Goal: Information Seeking & Learning: Find contact information

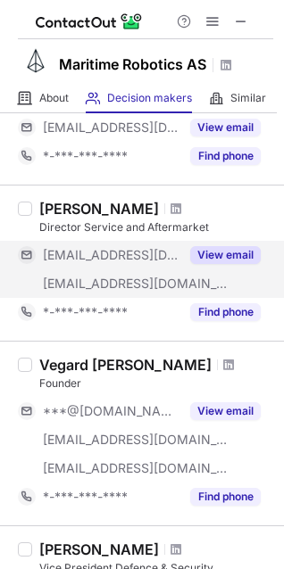
scroll to position [624, 0]
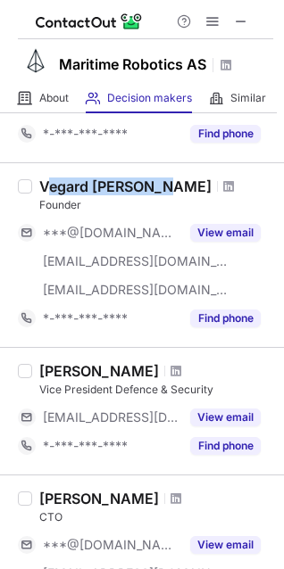
drag, startPoint x: 45, startPoint y: 185, endPoint x: 161, endPoint y: 181, distance: 116.0
click at [161, 181] on div "Vegard [PERSON_NAME]" at bounding box center [125, 186] width 172 height 18
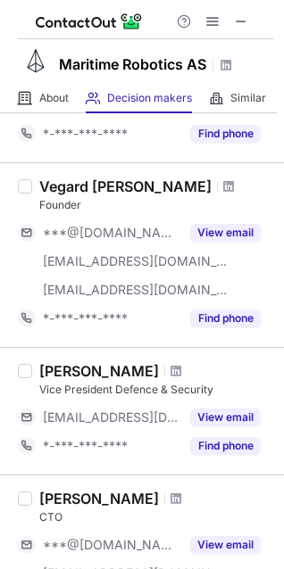
click at [172, 181] on div "Vegard [PERSON_NAME]" at bounding box center [125, 186] width 172 height 18
copy div "Vegard [PERSON_NAME]"
drag, startPoint x: 43, startPoint y: 183, endPoint x: 194, endPoint y: 192, distance: 151.8
click at [194, 192] on div "Vegard [PERSON_NAME]" at bounding box center [125, 186] width 172 height 18
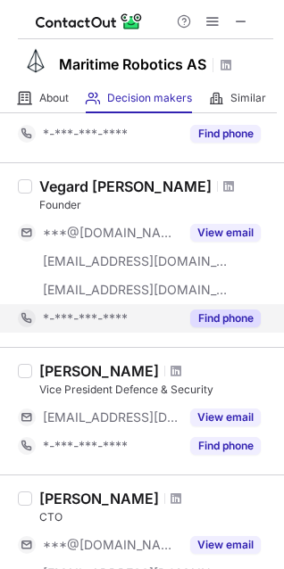
click at [232, 316] on button "Find phone" at bounding box center [225, 318] width 70 height 18
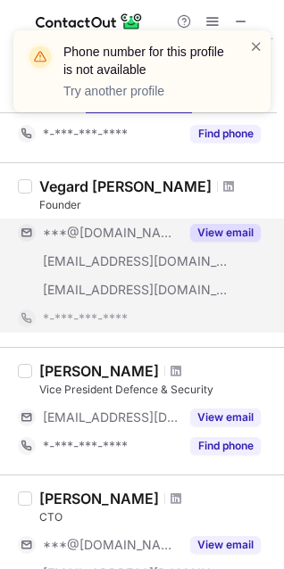
click at [228, 227] on button "View email" at bounding box center [225, 233] width 70 height 18
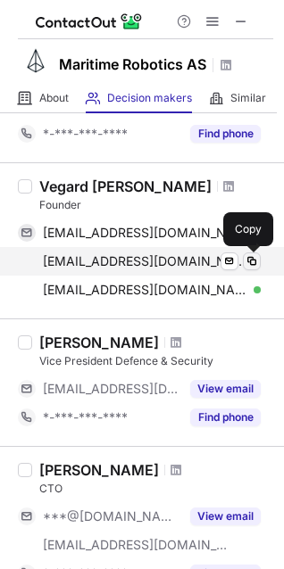
click at [258, 262] on span at bounding box center [251, 261] width 14 height 14
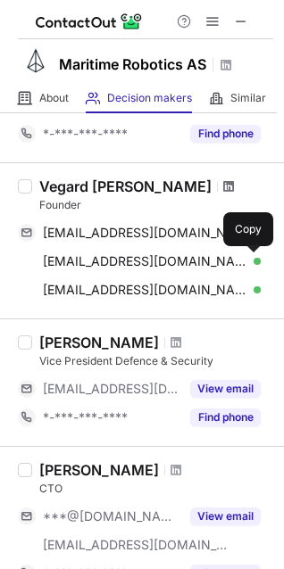
click at [223, 187] on span at bounding box center [228, 186] width 11 height 14
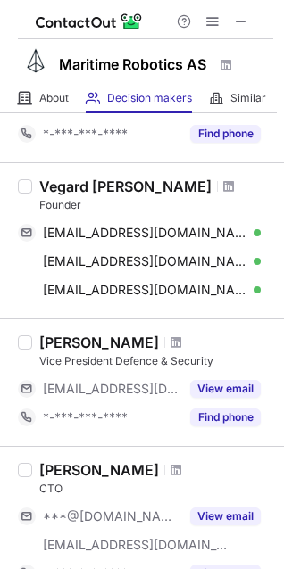
scroll to position [713, 0]
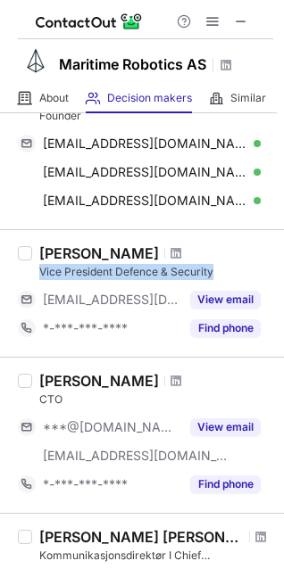
drag, startPoint x: 42, startPoint y: 268, endPoint x: 217, endPoint y: 266, distance: 174.8
click at [217, 266] on div "Vice President Defence & Security" at bounding box center [156, 272] width 234 height 16
copy div "Vice President Defence & Security"
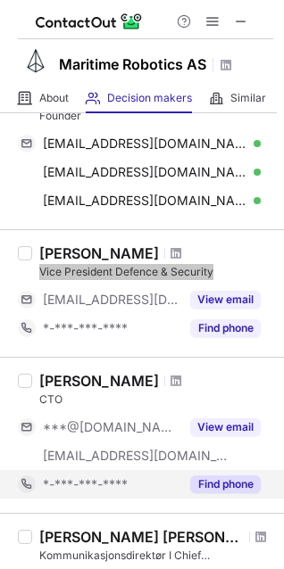
scroll to position [802, 0]
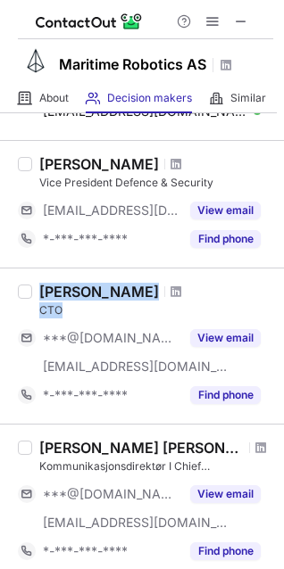
drag, startPoint x: 71, startPoint y: 310, endPoint x: 26, endPoint y: 306, distance: 45.7
click at [26, 306] on div "[PERSON_NAME] CTO ***@[DOMAIN_NAME] [EMAIL_ADDRESS][DOMAIN_NAME] View email *-*…" at bounding box center [142, 345] width 284 height 156
click at [61, 316] on div "CTO" at bounding box center [156, 310] width 234 height 16
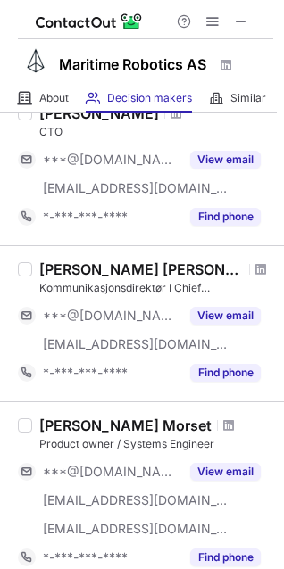
click at [48, 285] on div "Kommunikasjonsdirektør I Chief Communications Officer (CCO)" at bounding box center [156, 288] width 234 height 16
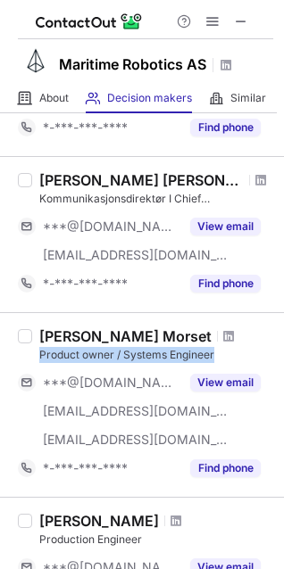
drag, startPoint x: 35, startPoint y: 350, endPoint x: 216, endPoint y: 360, distance: 181.3
click at [216, 360] on div "[PERSON_NAME] Product owner / Systems Engineer ***@[DOMAIN_NAME] [EMAIL_ADDRESS…" at bounding box center [152, 404] width 241 height 155
copy div "Product owner / Systems Engineer"
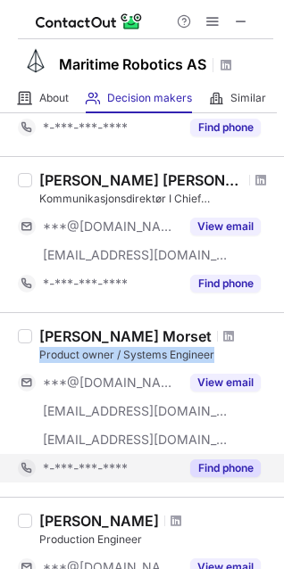
scroll to position [1248, 0]
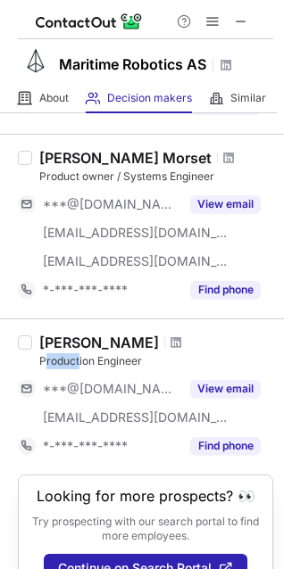
drag, startPoint x: 44, startPoint y: 363, endPoint x: 78, endPoint y: 361, distance: 34.8
click at [78, 361] on div "Production Engineer" at bounding box center [156, 361] width 234 height 16
drag, startPoint x: 37, startPoint y: 362, endPoint x: 144, endPoint y: 367, distance: 107.1
click at [144, 367] on div "[PERSON_NAME] Production Engineer ***@[DOMAIN_NAME] [EMAIL_ADDRESS][DOMAIN_NAME…" at bounding box center [152, 396] width 241 height 127
copy div "Production Engineer"
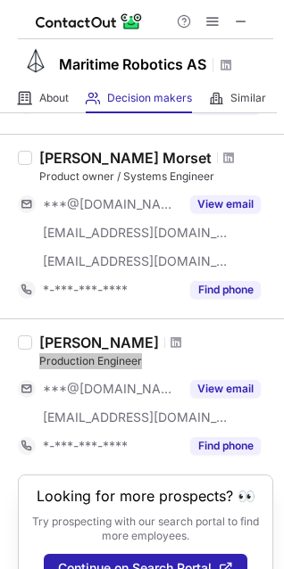
scroll to position [1306, 0]
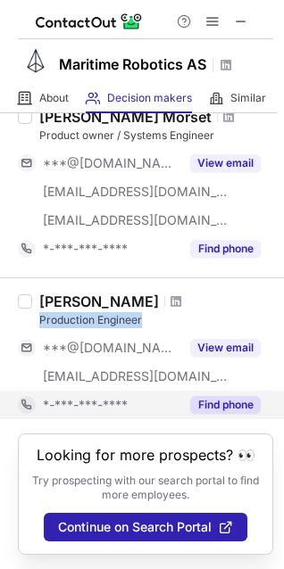
click at [204, 396] on button "Find phone" at bounding box center [225, 405] width 70 height 18
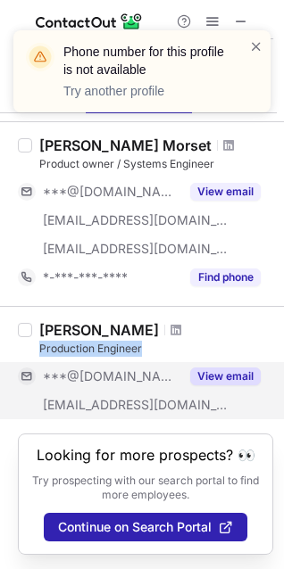
scroll to position [1278, 0]
click at [220, 341] on div "Production Engineer" at bounding box center [156, 349] width 234 height 16
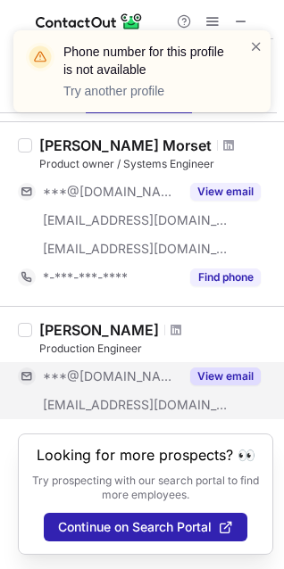
click at [218, 367] on button "View email" at bounding box center [225, 376] width 70 height 18
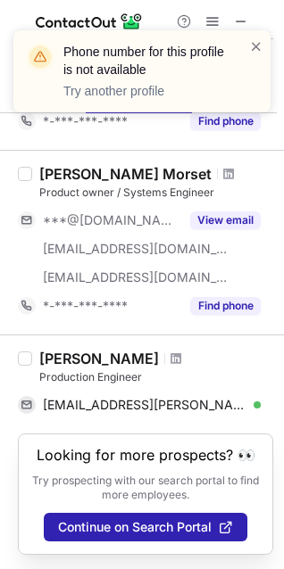
scroll to position [1249, 0]
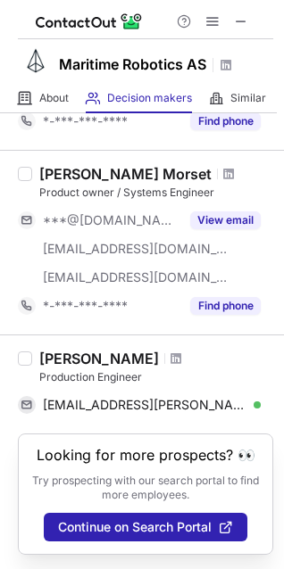
copy div "[PERSON_NAME]"
drag, startPoint x: 41, startPoint y: 341, endPoint x: 167, endPoint y: 342, distance: 125.7
click at [159, 350] on div "[PERSON_NAME]" at bounding box center [98, 359] width 119 height 18
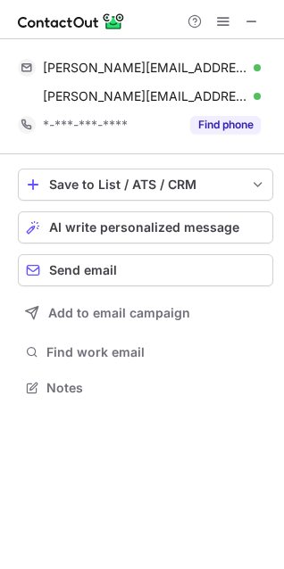
scroll to position [375, 284]
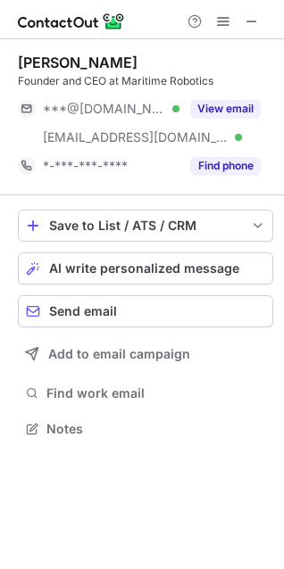
scroll to position [416, 284]
